Goal: Information Seeking & Learning: Learn about a topic

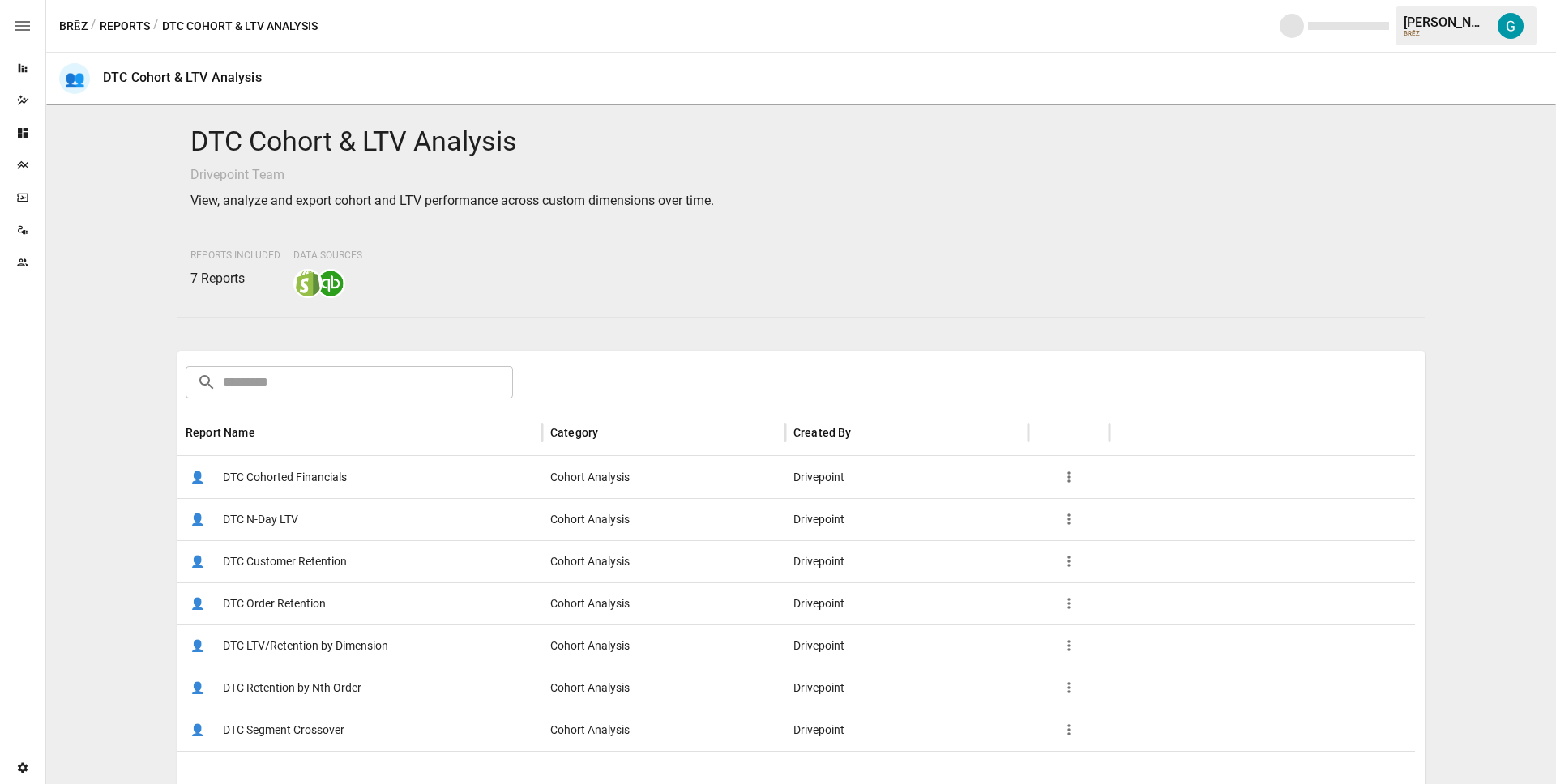
click at [302, 572] on span "DTC Customer Retention" at bounding box center [285, 561] width 124 height 41
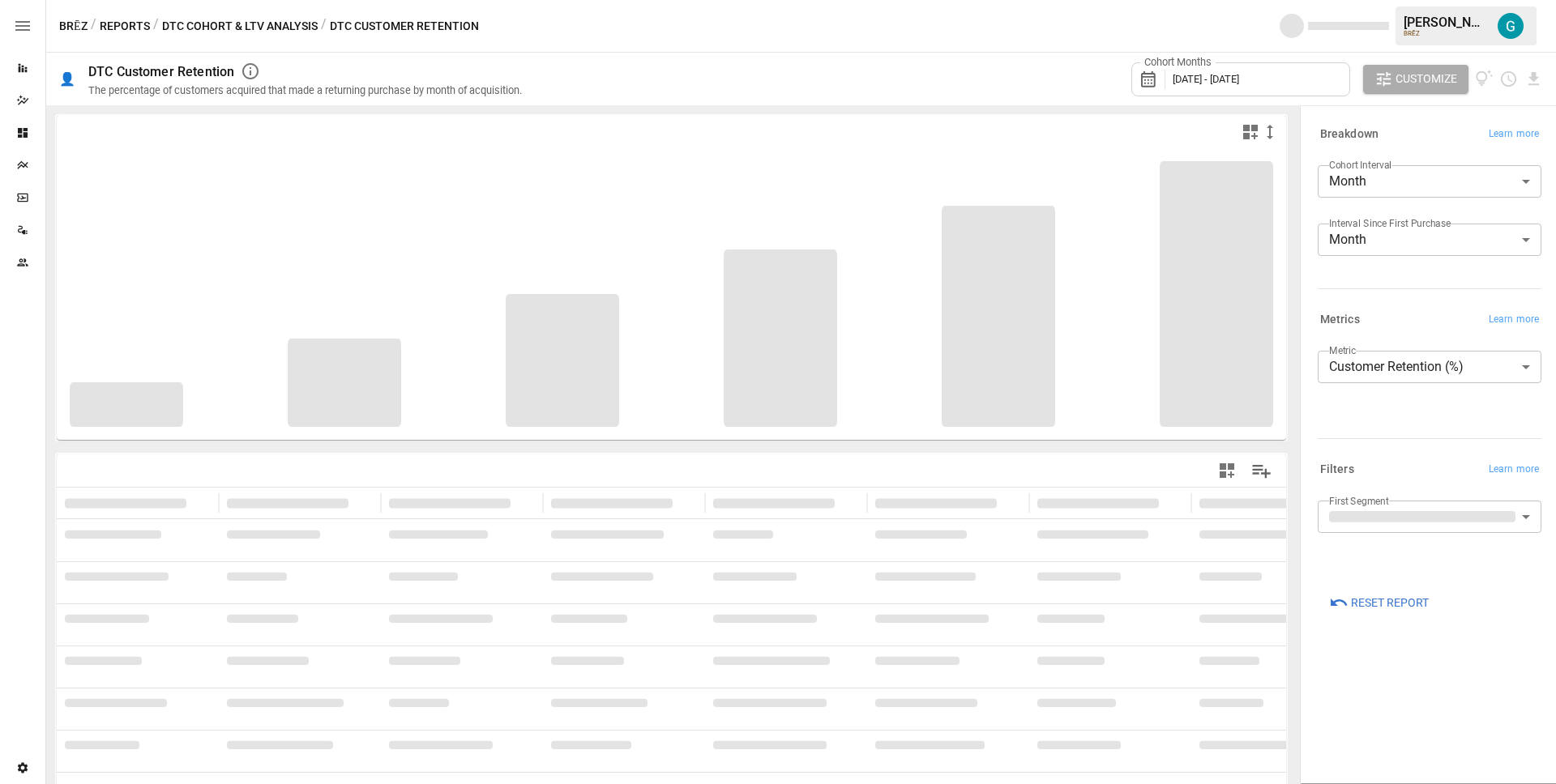
click at [1380, 451] on div "**********" at bounding box center [1426, 377] width 230 height 150
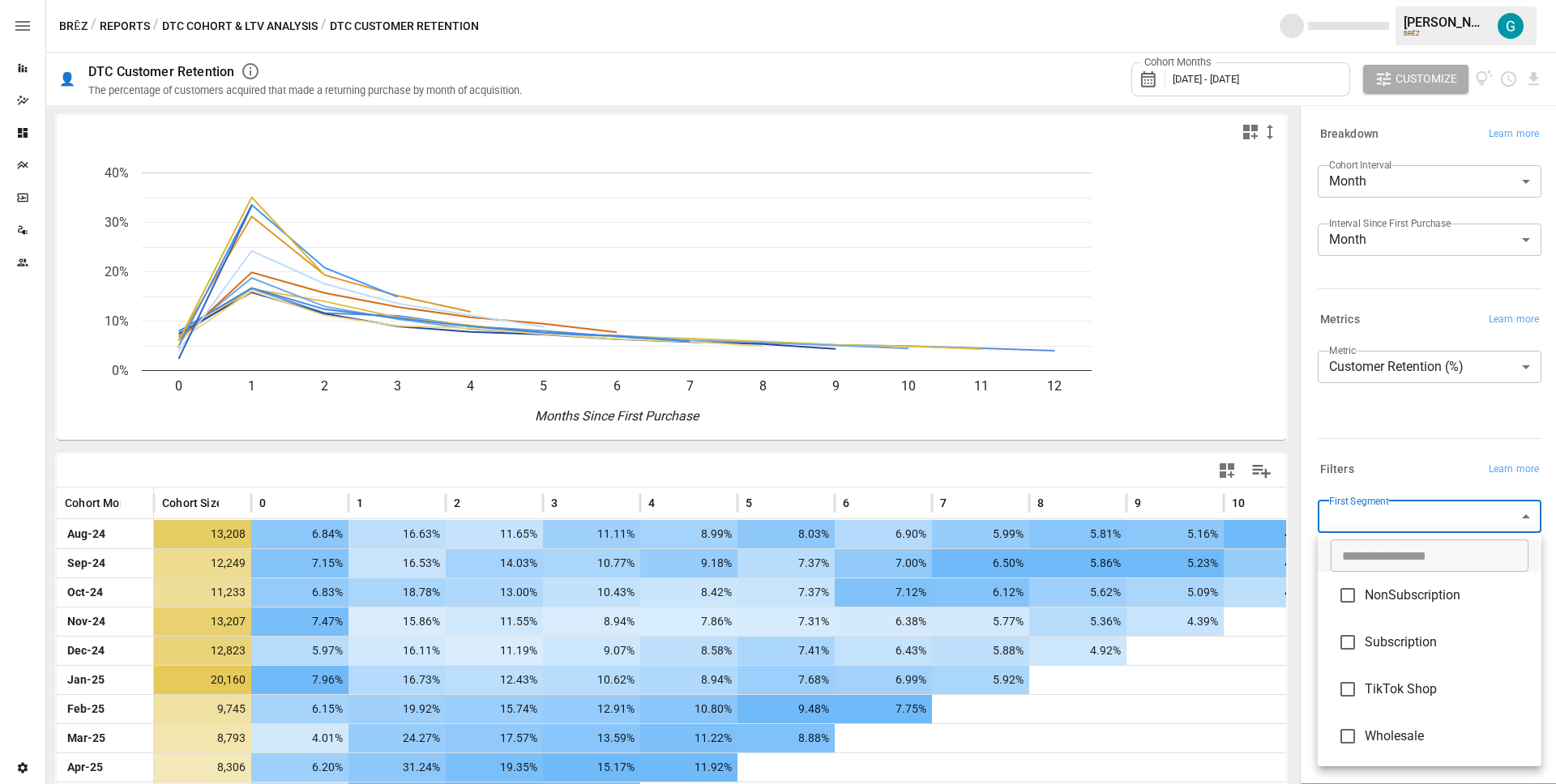
click at [1394, 0] on body "Reports Dazzler Studio Dashboards Plans SmartModel ™ Data Sources Team Settings…" at bounding box center [778, 0] width 1556 height 0
click at [1410, 597] on span "NonSubscription" at bounding box center [1447, 595] width 164 height 19
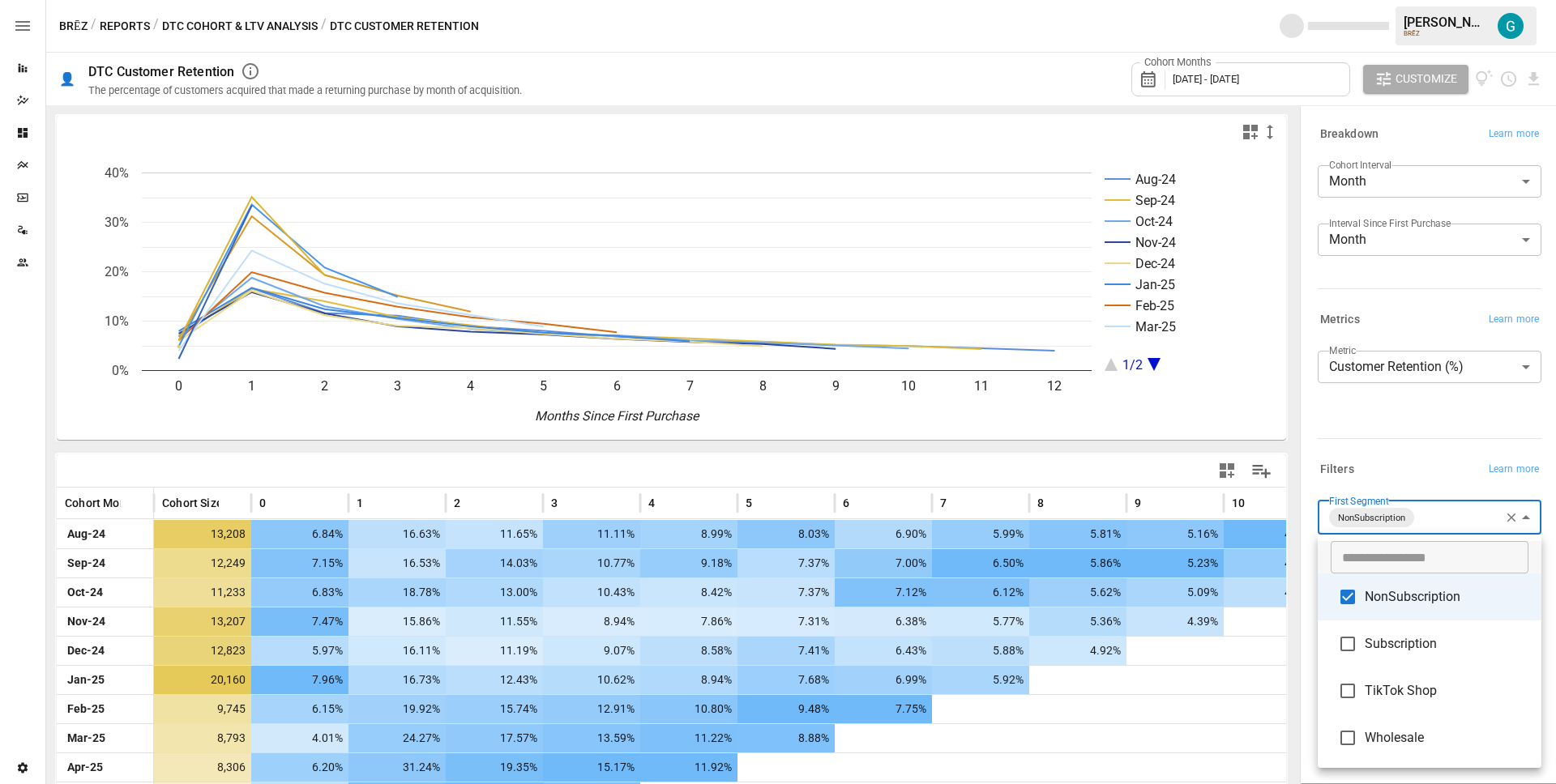
click at [1397, 483] on div at bounding box center [778, 392] width 1556 height 784
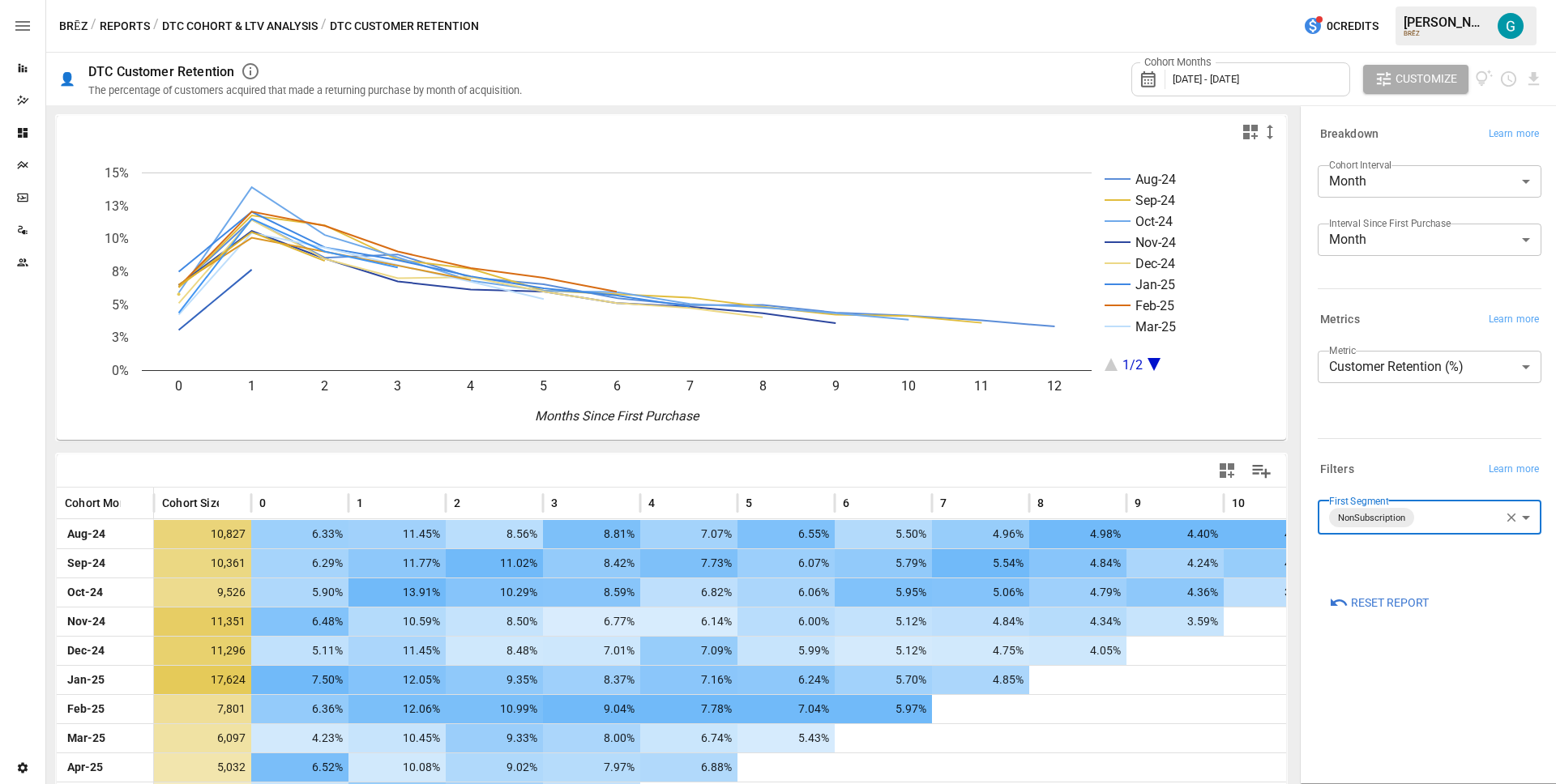
click at [927, 431] on icon "Aug-24 Sep-24 Oct-24 Nov-24 Dec-24 Jan-25 Feb-25 Mar-25 1/2 0 1 2 3 4 5 6 7 8 9…" at bounding box center [665, 294] width 1217 height 291
click at [1388, 408] on div "**********" at bounding box center [1429, 391] width 224 height 81
click at [1457, 0] on body "Reports Dazzler Studio Dashboards Plans SmartModel ™ Data Sources Team Settings…" at bounding box center [778, 0] width 1556 height 0
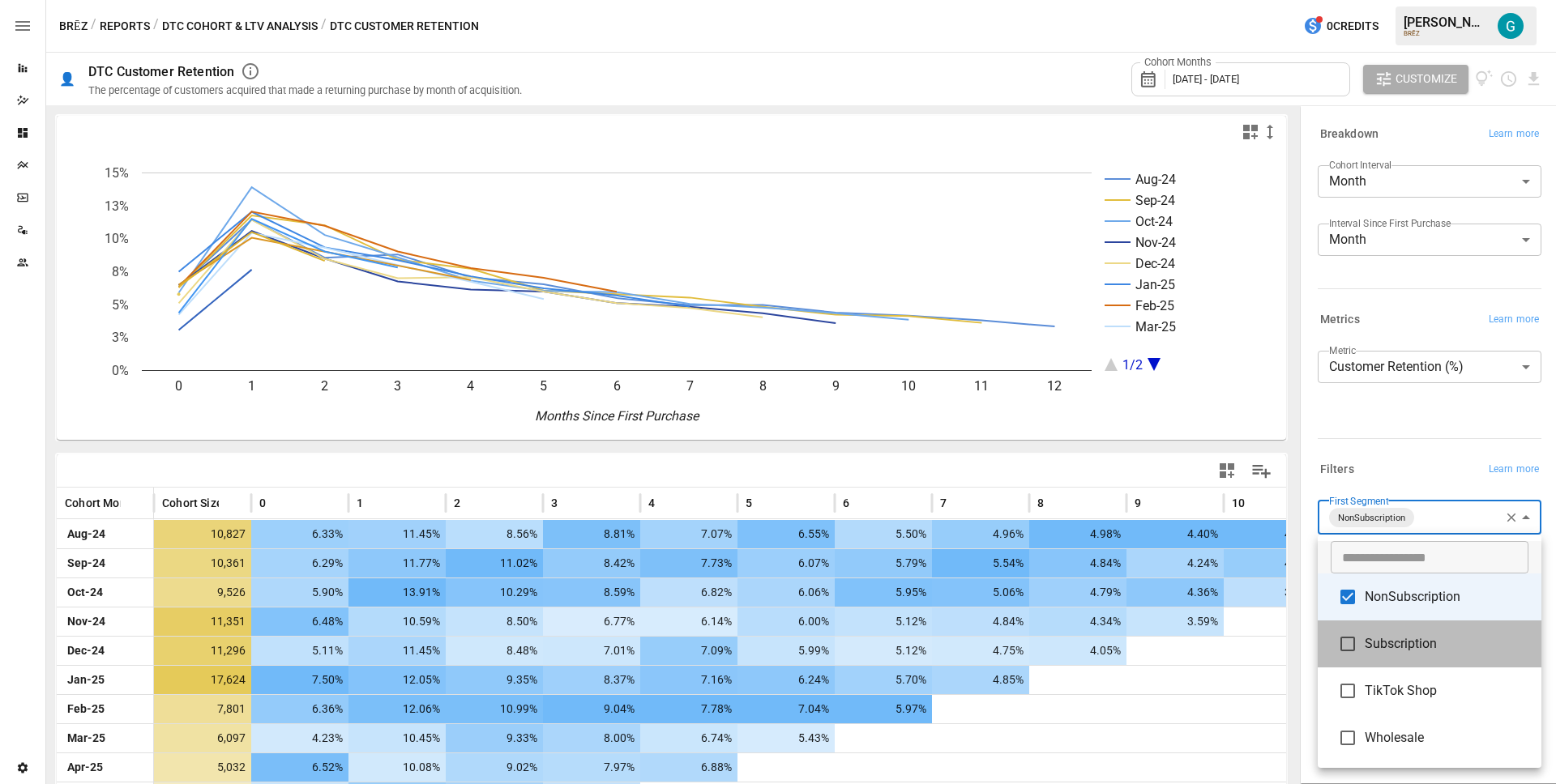
drag, startPoint x: 1415, startPoint y: 626, endPoint x: 1414, endPoint y: 615, distance: 11.0
click at [1415, 626] on li "Subscription" at bounding box center [1429, 644] width 224 height 47
click at [1414, 603] on span "NonSubscription" at bounding box center [1447, 596] width 164 height 19
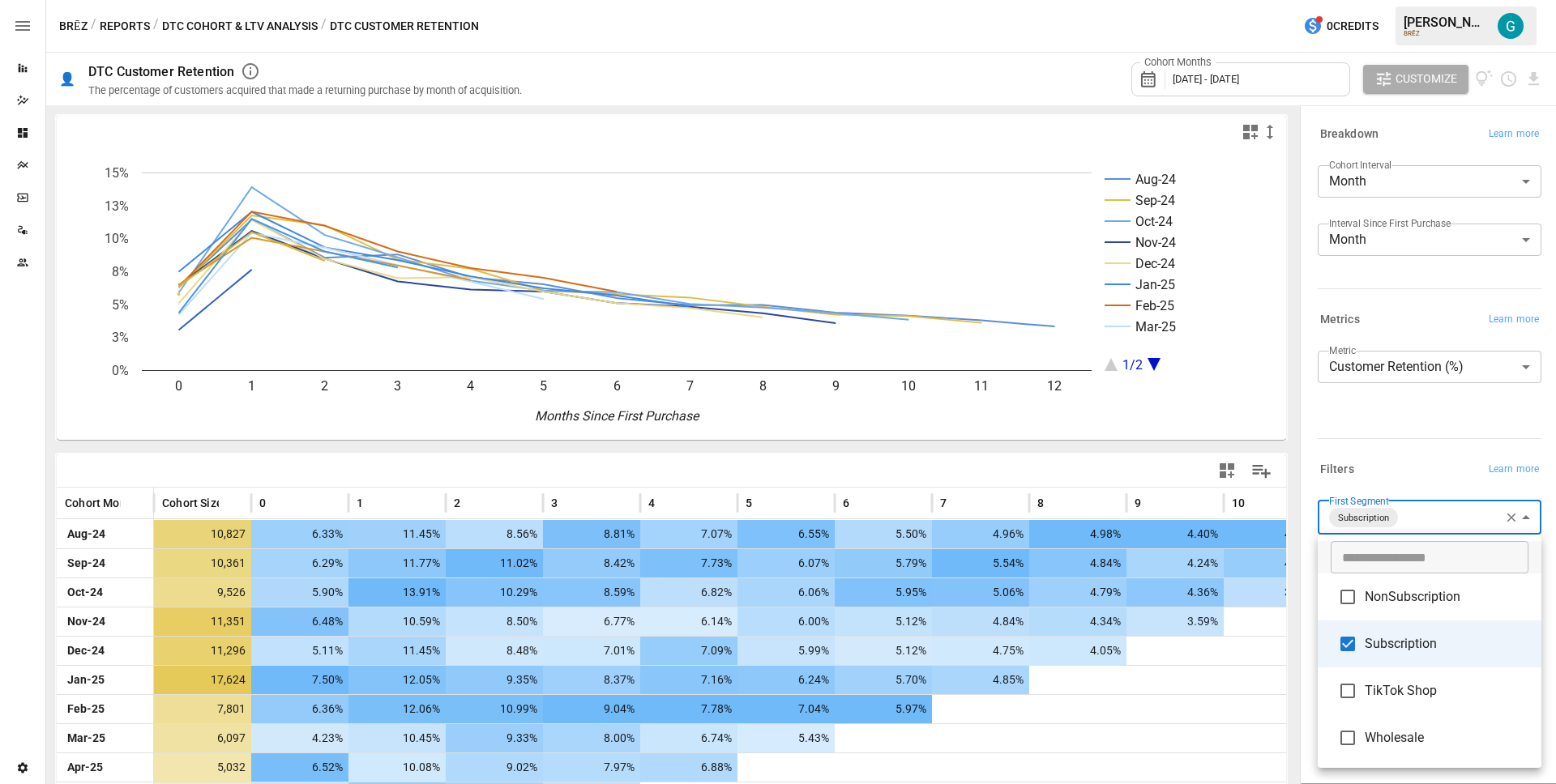
click at [1413, 413] on div at bounding box center [778, 392] width 1556 height 784
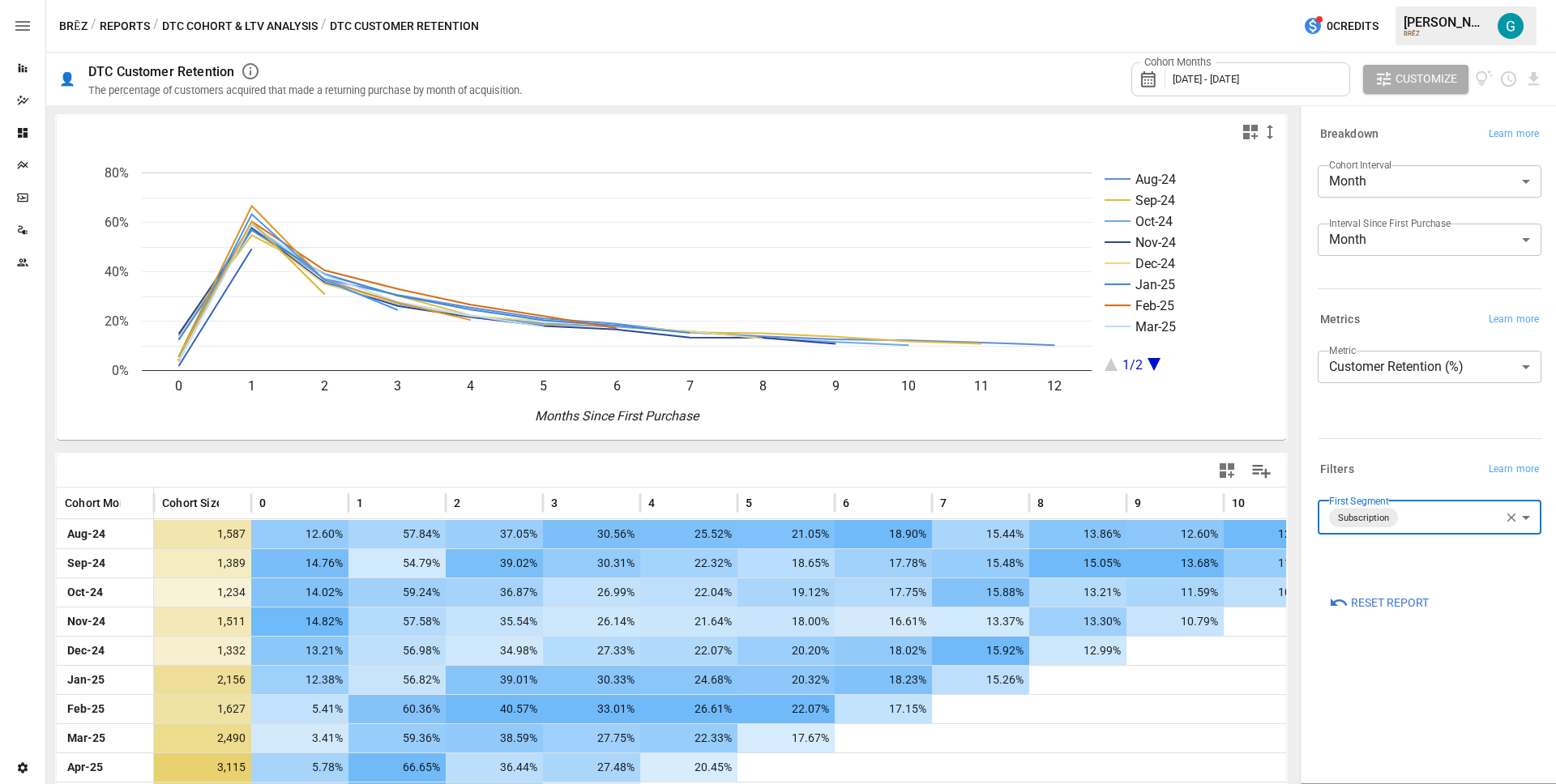
click at [1428, 307] on div "Metrics Learn more" at bounding box center [1426, 317] width 230 height 29
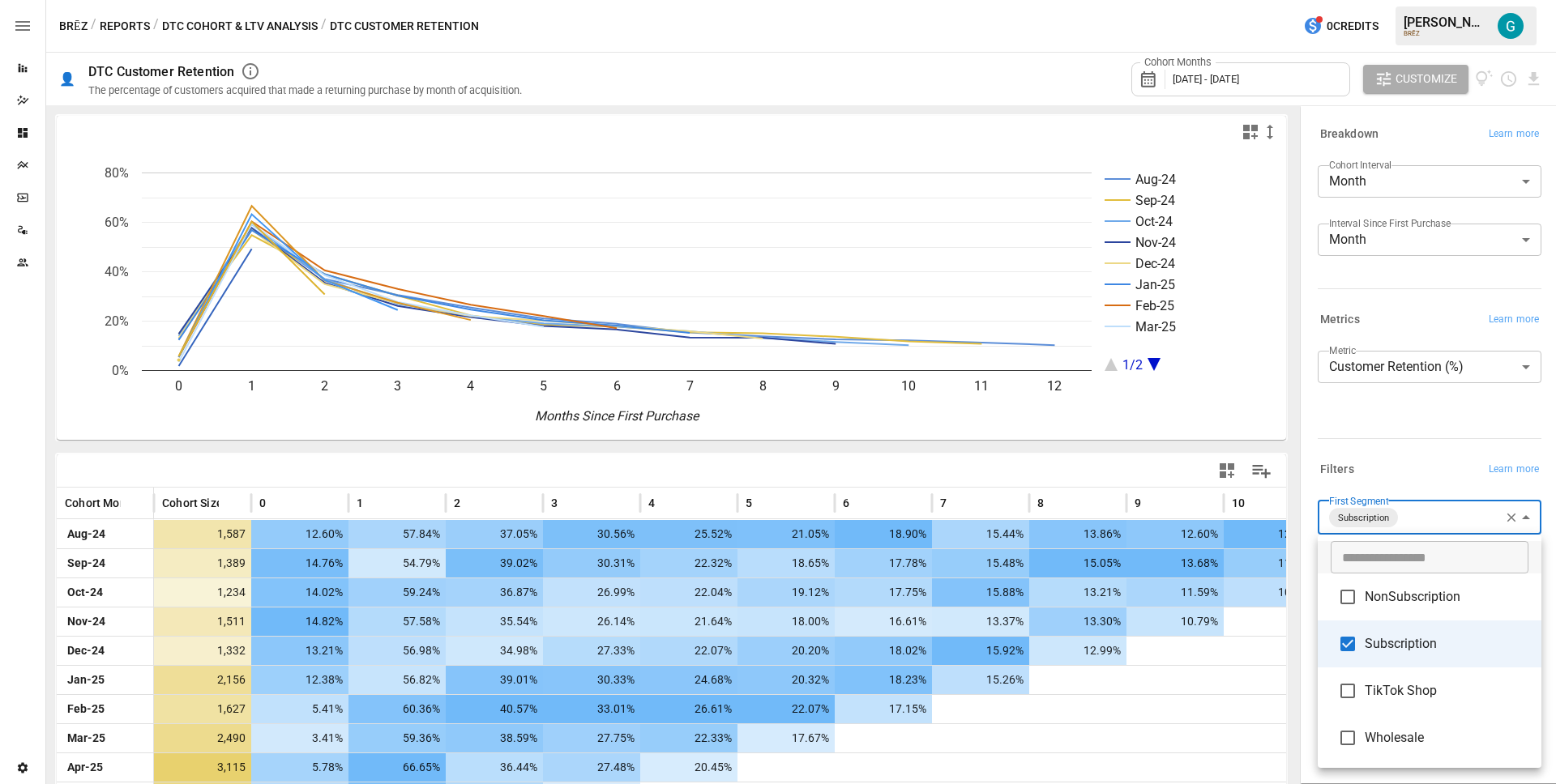
click at [1432, 0] on body "Reports Dazzler Studio Dashboards Plans SmartModel ™ Data Sources Team Settings…" at bounding box center [778, 0] width 1556 height 0
click at [1418, 608] on li "NonSubscription" at bounding box center [1429, 597] width 224 height 47
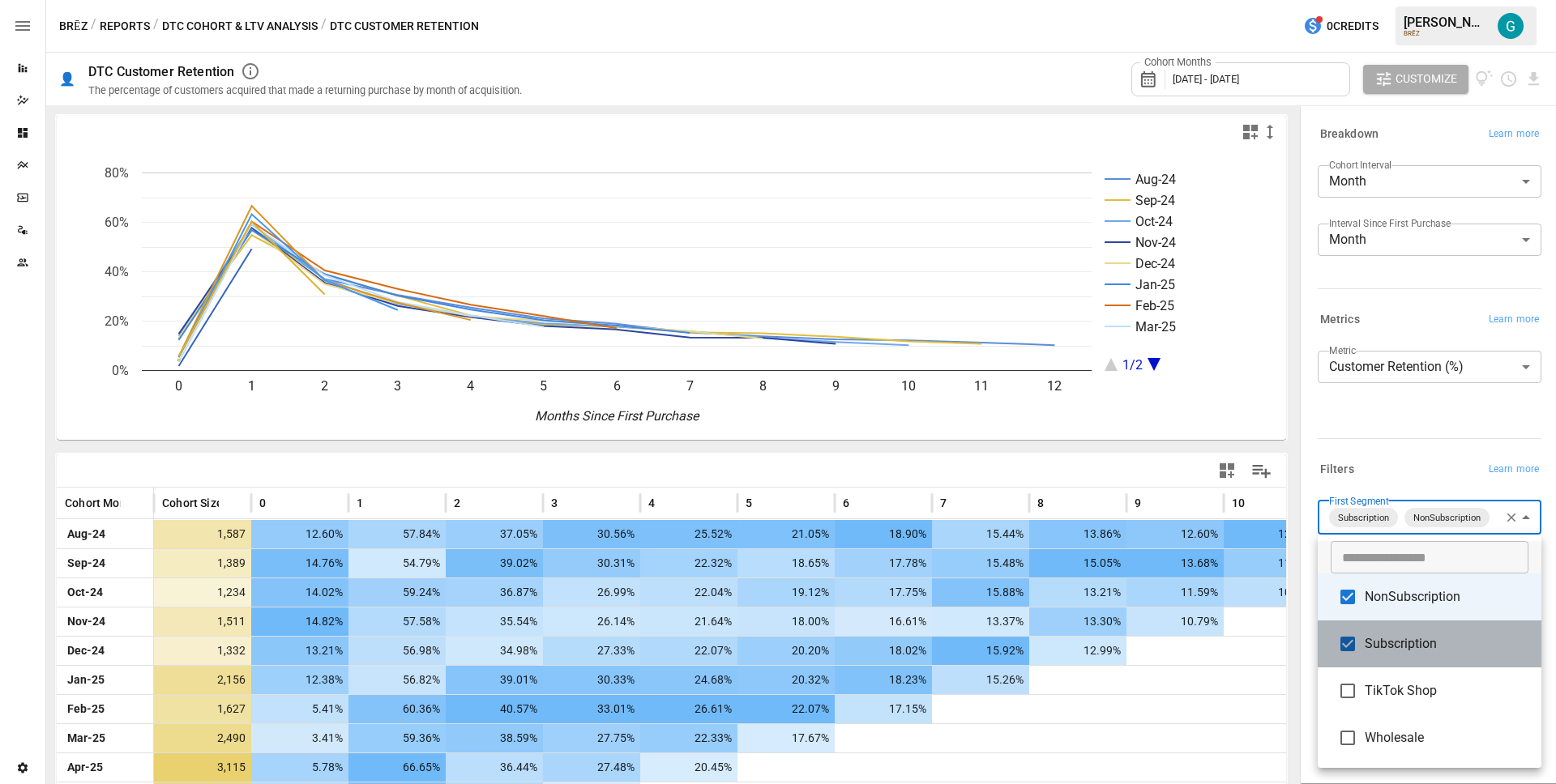
click at [1424, 665] on li "Subscription" at bounding box center [1429, 644] width 224 height 47
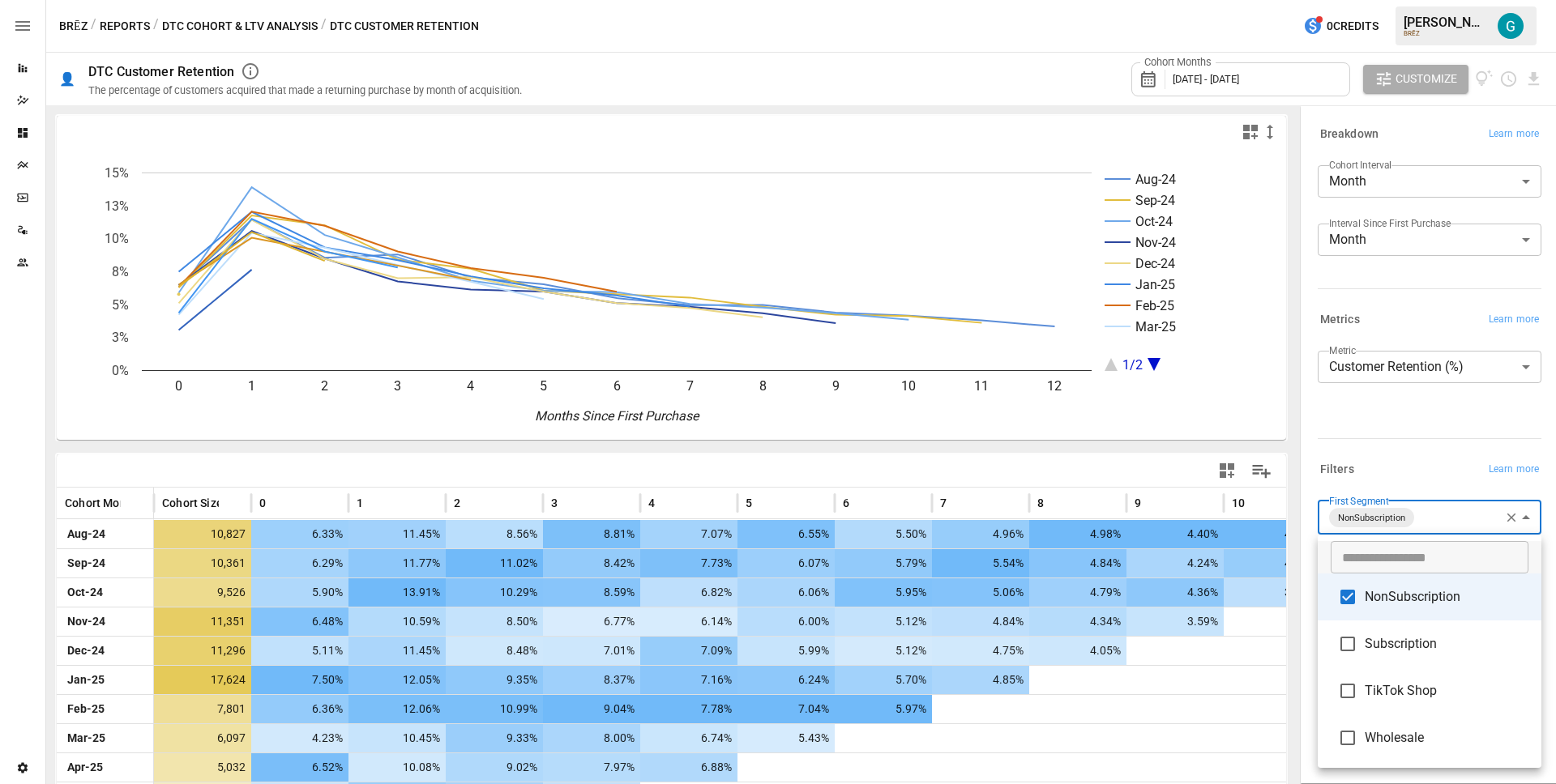
click at [1413, 664] on li "Subscription" at bounding box center [1429, 644] width 224 height 47
click at [1411, 605] on span "NonSubscription" at bounding box center [1447, 596] width 164 height 19
type input "**********"
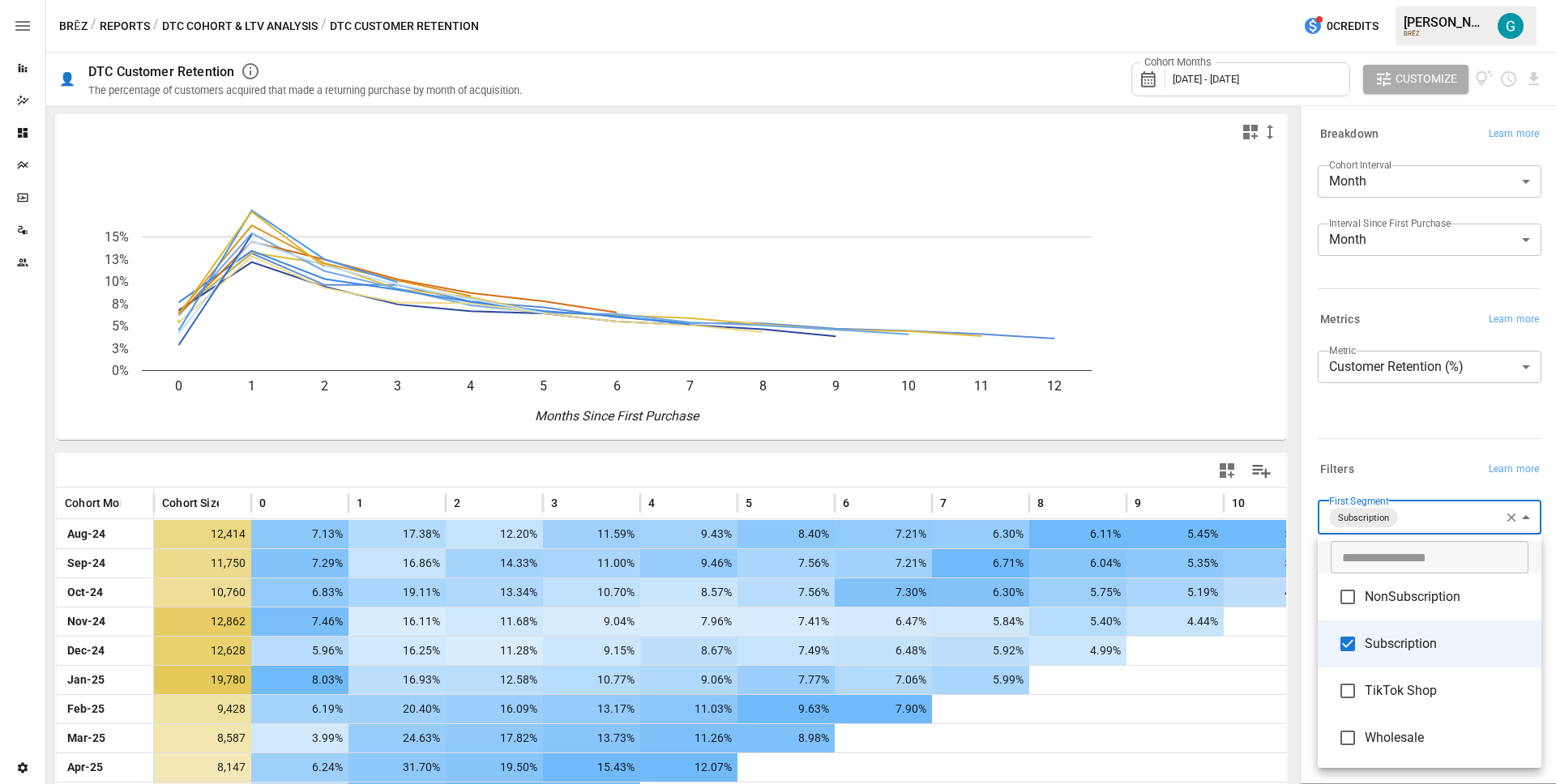
click at [1397, 406] on div at bounding box center [778, 392] width 1556 height 784
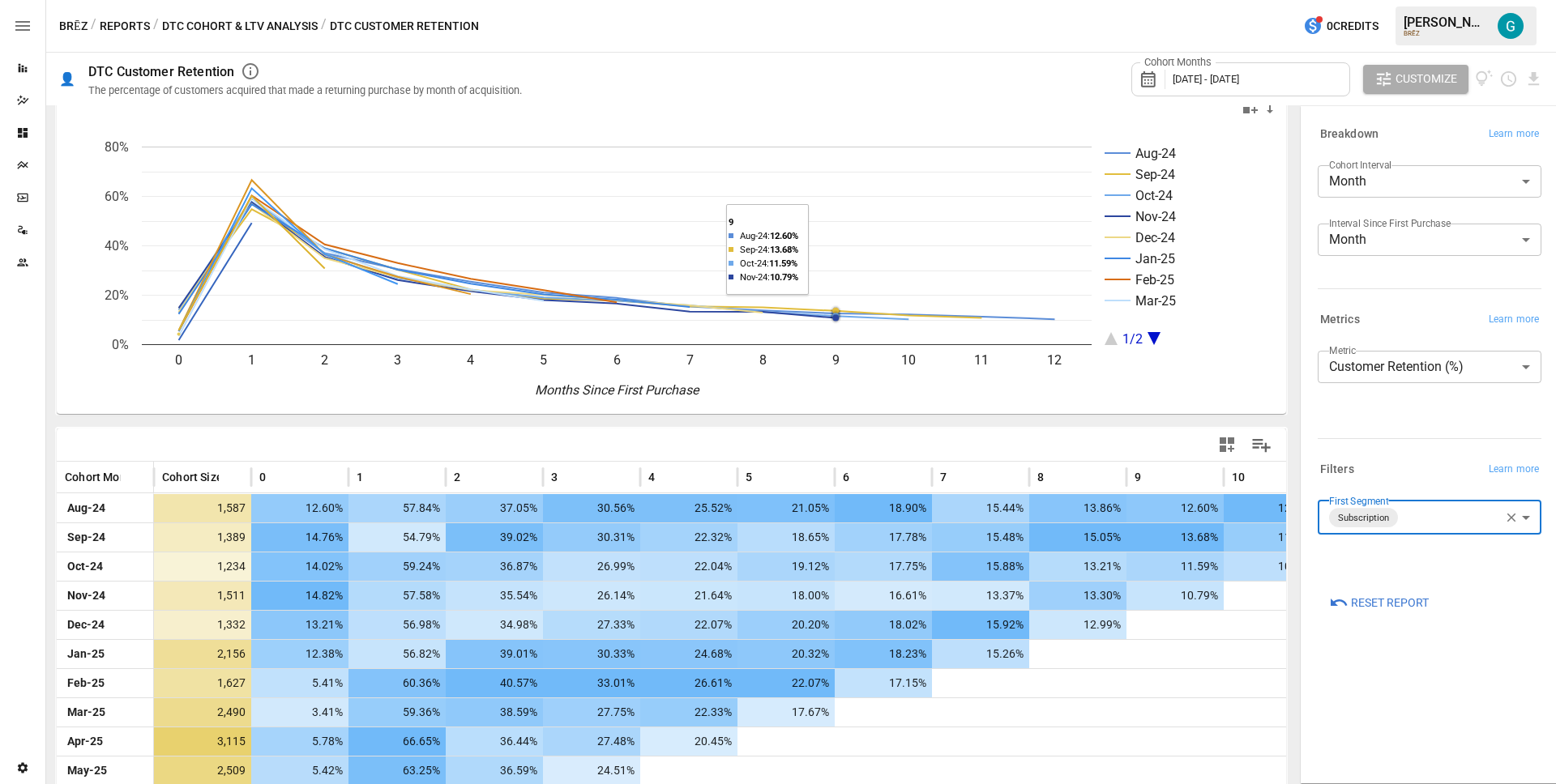
scroll to position [137, 0]
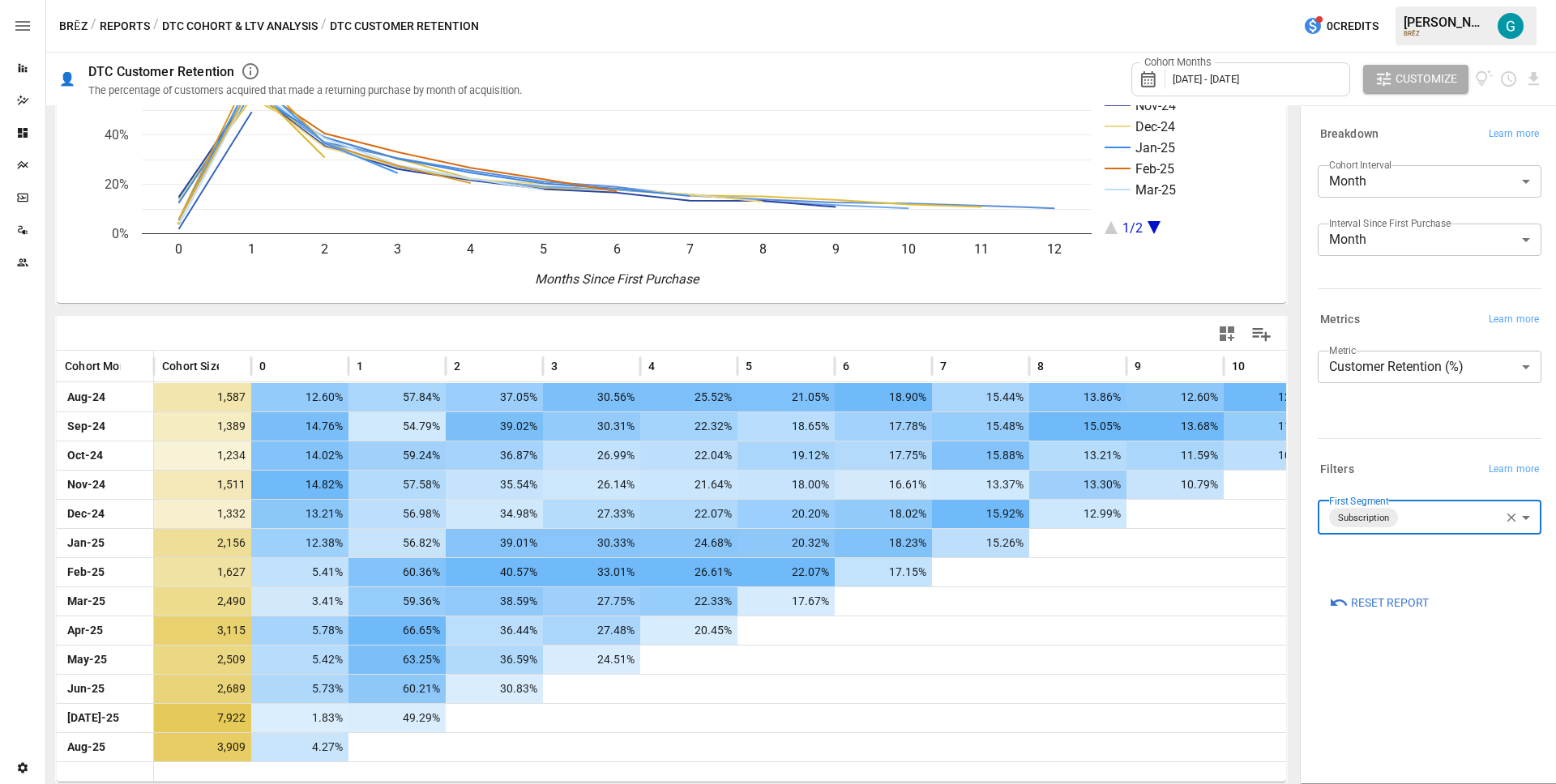
click at [901, 311] on div "Aug-24 Sep-24 Oct-24 Nov-24 Dec-24 Jan-25 Feb-25 Mar-25 1/2 0 1 2 3 4 5 6 7 8 9…" at bounding box center [671, 376] width 1237 height 803
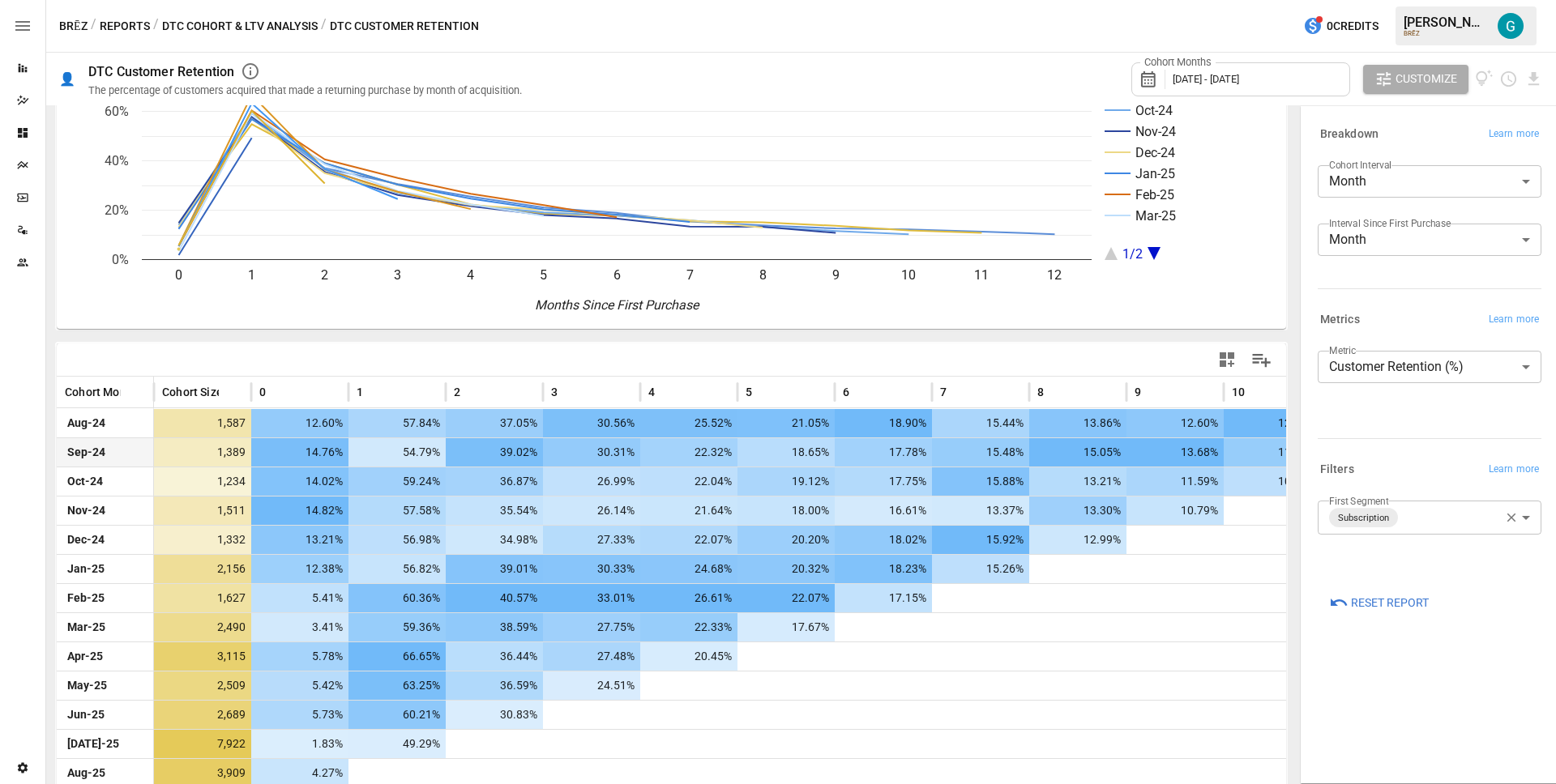
scroll to position [0, 0]
